Goal: Task Accomplishment & Management: Complete application form

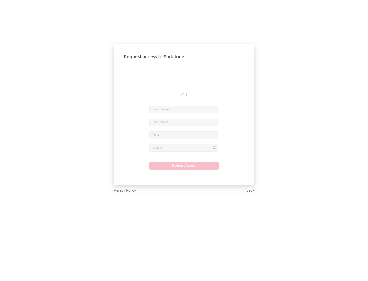
click at [184, 110] on input "text" at bounding box center [184, 110] width 69 height 8
type input "[PERSON_NAME]"
click at [184, 122] on input "text" at bounding box center [184, 123] width 69 height 8
type input "[PERSON_NAME]"
click at [184, 135] on input "text" at bounding box center [184, 136] width 69 height 8
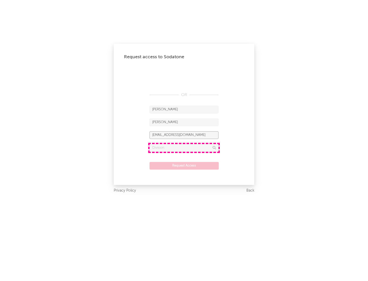
type input "[EMAIL_ADDRESS][DOMAIN_NAME]"
click at [184, 148] on input "text" at bounding box center [184, 148] width 69 height 8
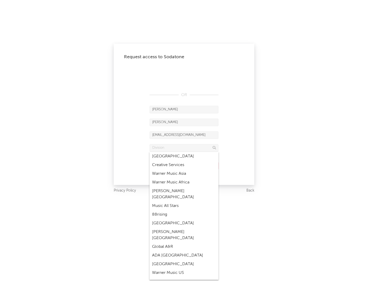
click at [184, 202] on div "Music All Stars" at bounding box center [184, 206] width 69 height 9
type input "Music All Stars"
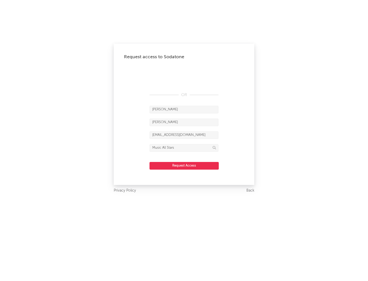
click at [184, 166] on button "Request Access" at bounding box center [184, 166] width 69 height 8
